Goal: Transaction & Acquisition: Purchase product/service

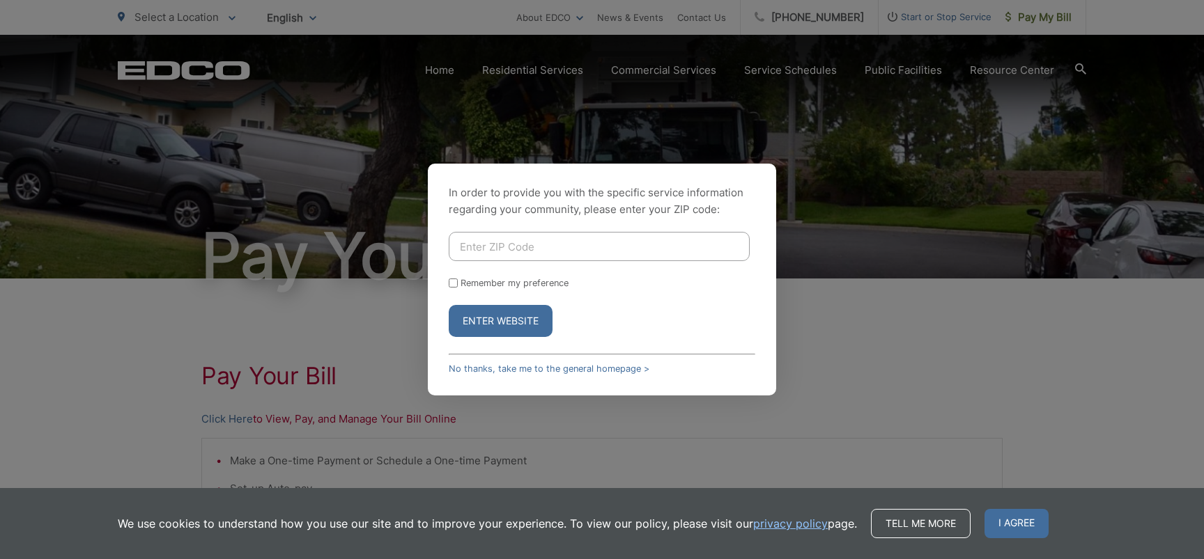
click at [581, 257] on input "Enter ZIP Code" at bounding box center [599, 246] width 301 height 29
type input "92024"
click at [527, 324] on button "Enter Website" at bounding box center [501, 321] width 104 height 32
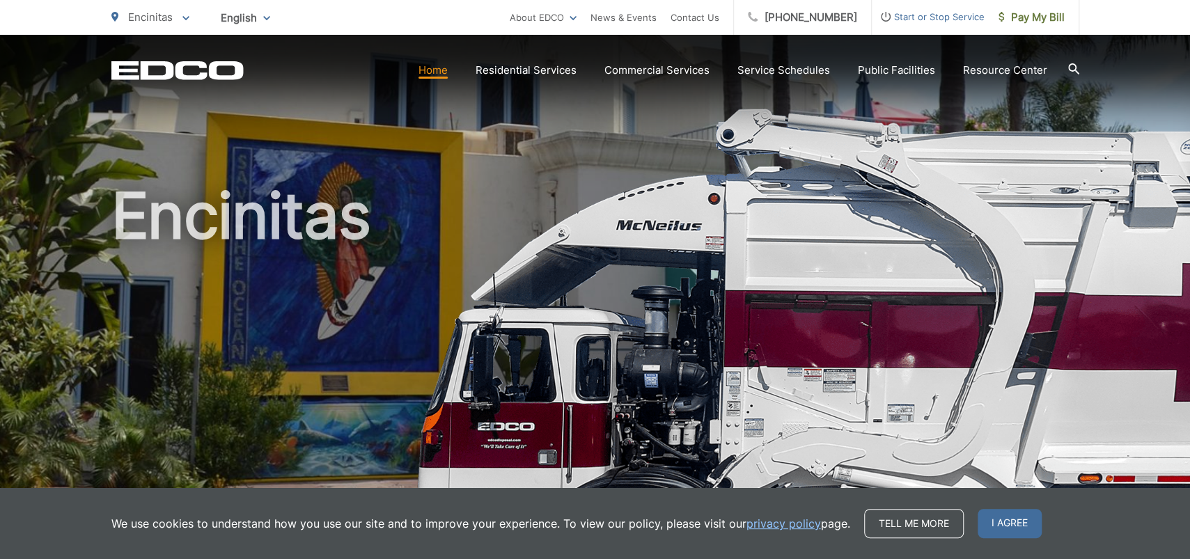
click at [589, 192] on h1 "Encinitas" at bounding box center [595, 401] width 968 height 441
click at [1053, 18] on span "Pay My Bill" at bounding box center [1032, 17] width 66 height 17
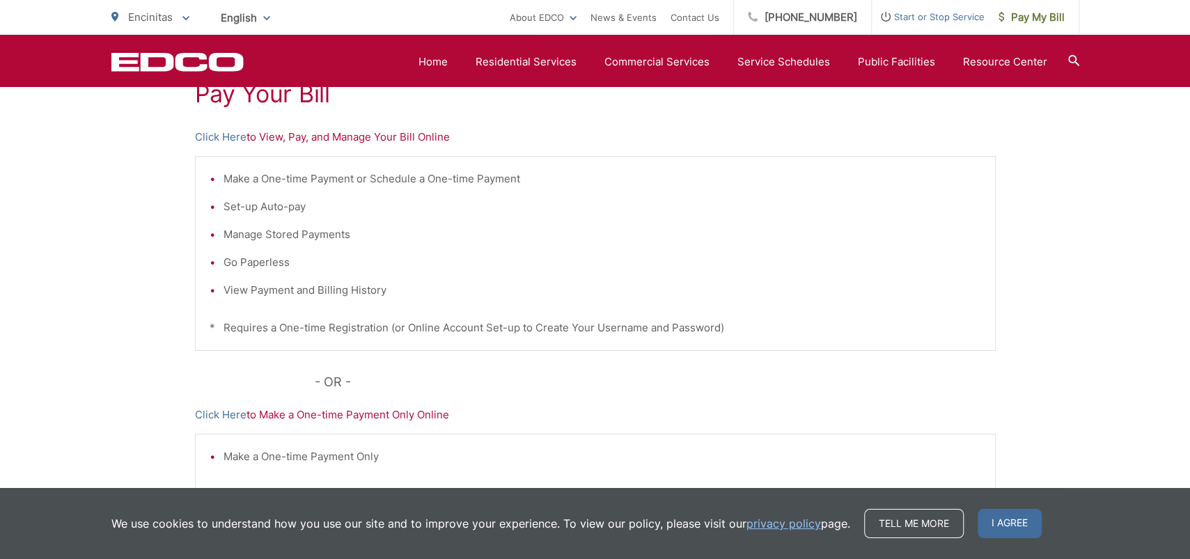
scroll to position [282, 0]
click at [228, 143] on link "Click Here" at bounding box center [221, 137] width 52 height 17
